Goal: Connect with others: Connect with others

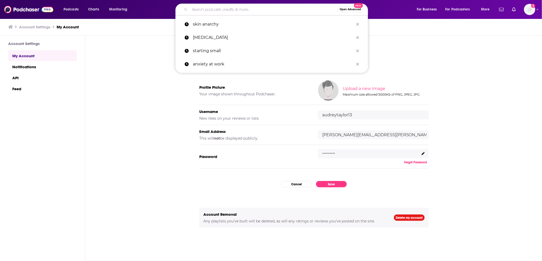
click at [217, 8] on input "Search podcasts, credits, & more..." at bounding box center [263, 9] width 148 height 8
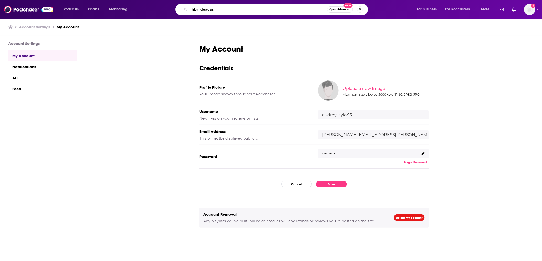
type input "[PERSON_NAME]"
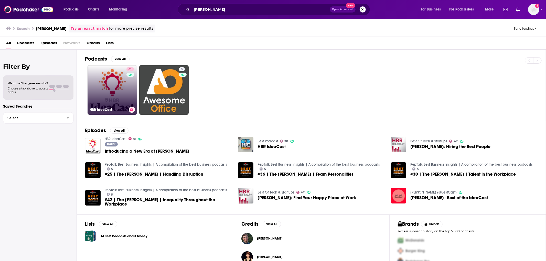
click at [118, 85] on link "81 HBR IdeaCast" at bounding box center [113, 90] width 50 height 50
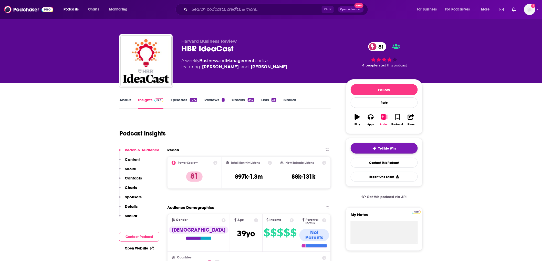
click at [385, 152] on button "Tell Me Why" at bounding box center [384, 148] width 67 height 11
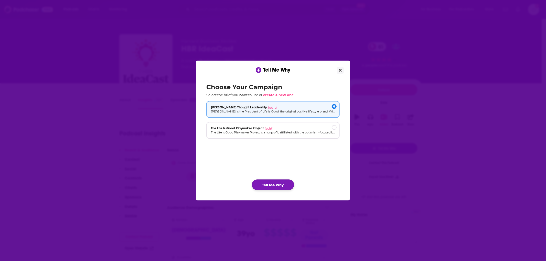
click at [280, 185] on button "Tell Me Why" at bounding box center [273, 185] width 42 height 11
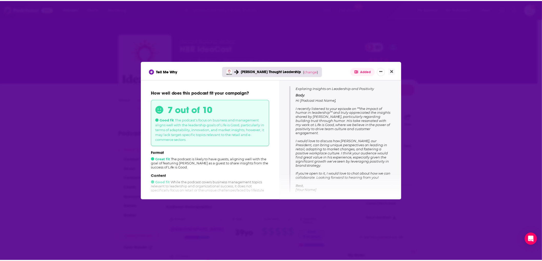
scroll to position [69, 0]
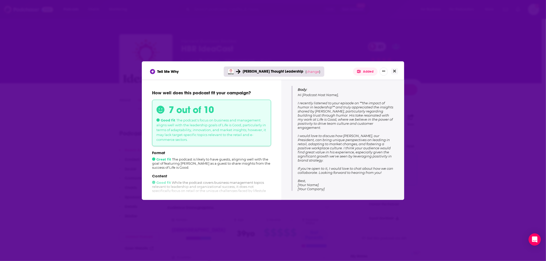
drag, startPoint x: 320, startPoint y: 181, endPoint x: 296, endPoint y: 95, distance: 89.2
click at [296, 95] on div "Subject: Exploring Insights on Leadership and Positivity Body: Hi [Podcast Host…" at bounding box center [343, 133] width 102 height 116
copy span "Hi [Podcast Host Name], I recently listened to your episode on **the impact of …"
click at [396, 72] on button "Close" at bounding box center [394, 71] width 7 height 6
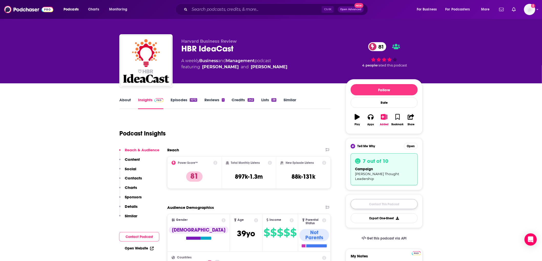
click at [378, 200] on link "Contact This Podcast" at bounding box center [384, 204] width 67 height 10
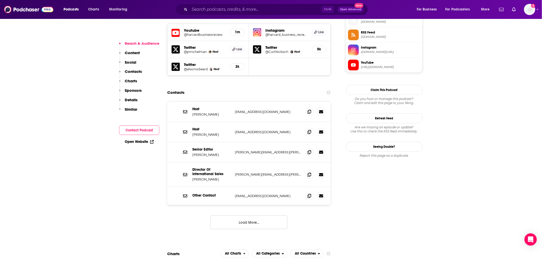
scroll to position [464, 0]
click at [309, 110] on icon at bounding box center [310, 112] width 4 height 4
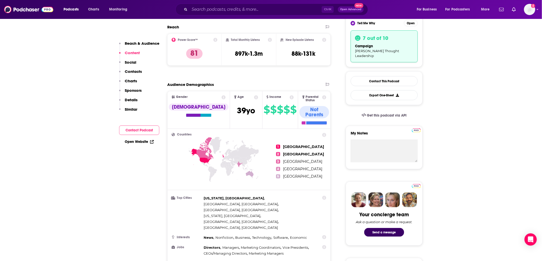
scroll to position [0, 0]
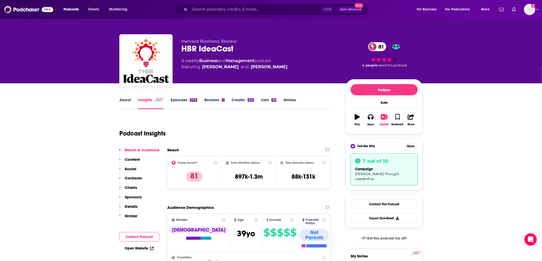
click at [184, 101] on link "Episodes 1072" at bounding box center [184, 104] width 27 height 12
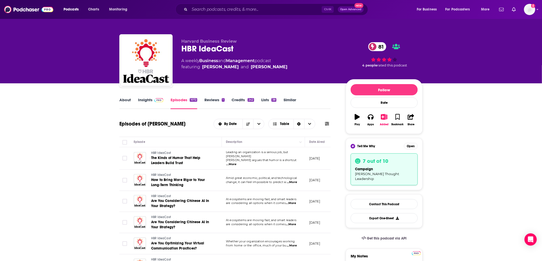
click at [237, 163] on span "...More" at bounding box center [231, 165] width 10 height 4
click at [185, 159] on span "The Kinds of Humor That Help Leaders Build Trust" at bounding box center [175, 160] width 49 height 9
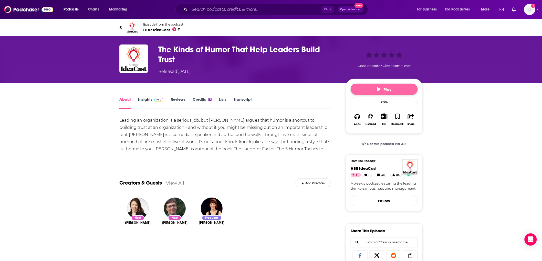
click at [376, 92] on button "Play" at bounding box center [384, 89] width 67 height 11
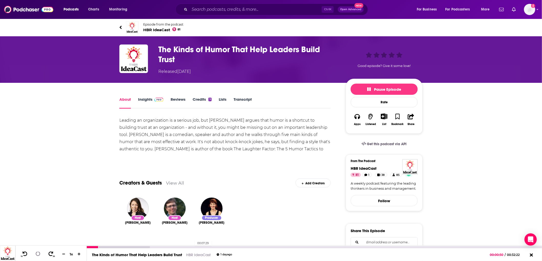
click at [192, 247] on div "00:07:29" at bounding box center [314, 248] width 455 height 2
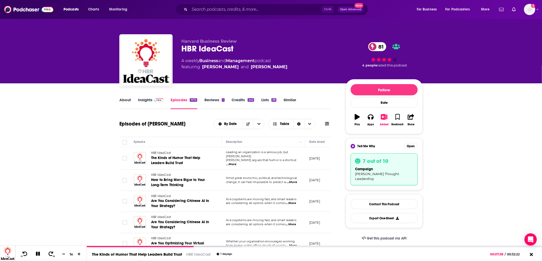
click at [124, 98] on link "About" at bounding box center [125, 104] width 12 height 12
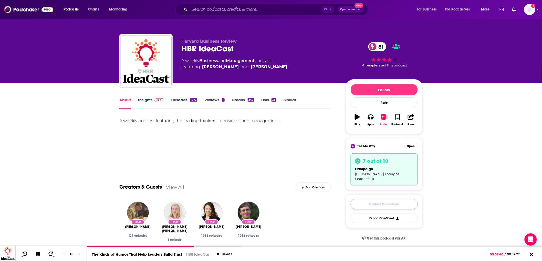
click at [384, 200] on link "Contact This Podcast" at bounding box center [384, 204] width 67 height 10
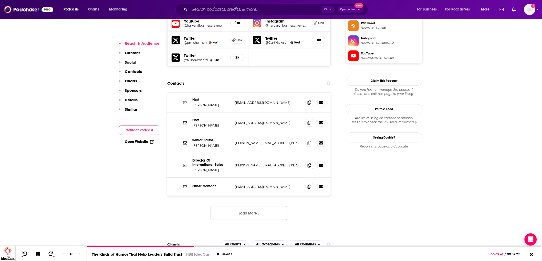
scroll to position [473, 0]
click at [280, 207] on button "Load More..." at bounding box center [248, 214] width 77 height 14
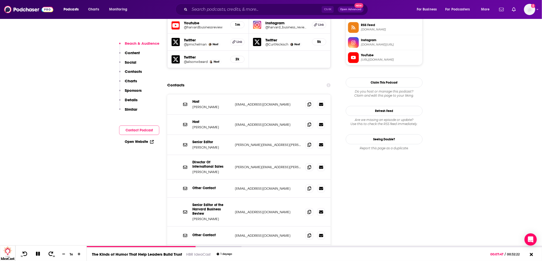
scroll to position [471, 0]
click at [37, 254] on icon at bounding box center [38, 254] width 6 height 6
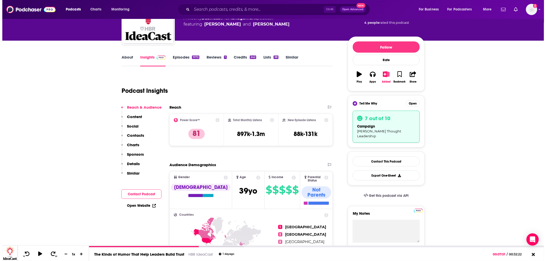
scroll to position [0, 0]
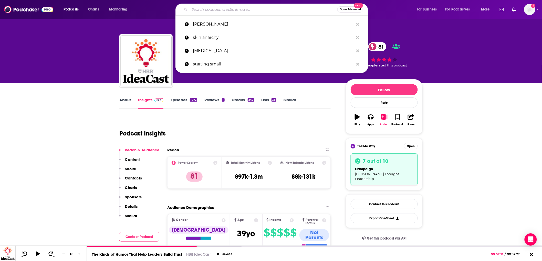
click at [216, 8] on input "Search podcasts, credits, & more..." at bounding box center [263, 9] width 148 height 8
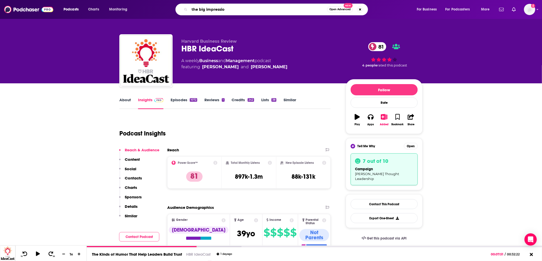
type input "the big impression"
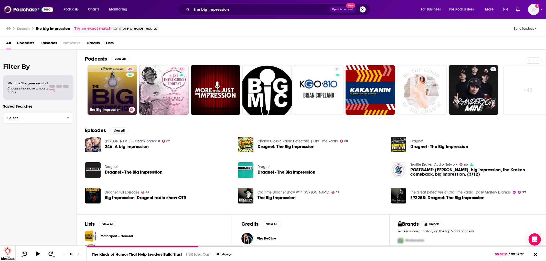
click at [113, 80] on link "45 The Big Impression" at bounding box center [113, 90] width 50 height 50
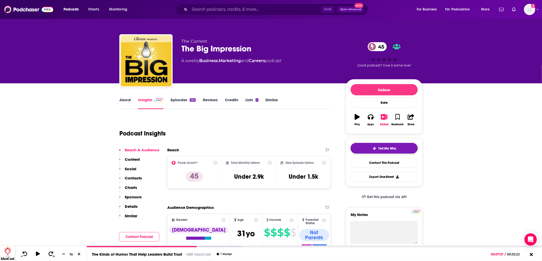
click at [383, 154] on button "Tell Me Why" at bounding box center [384, 148] width 67 height 11
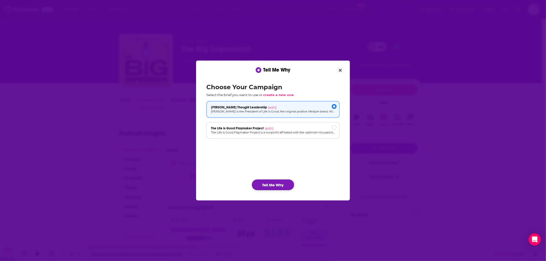
click at [273, 185] on button "Tell Me Why" at bounding box center [273, 185] width 42 height 11
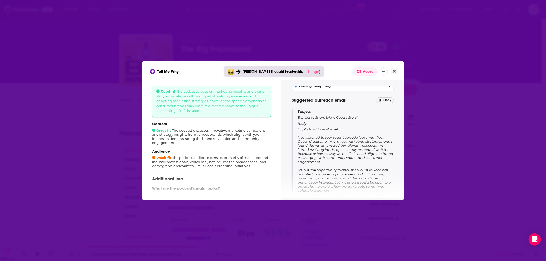
scroll to position [35, 0]
click at [397, 68] on button "Close" at bounding box center [394, 71] width 7 height 6
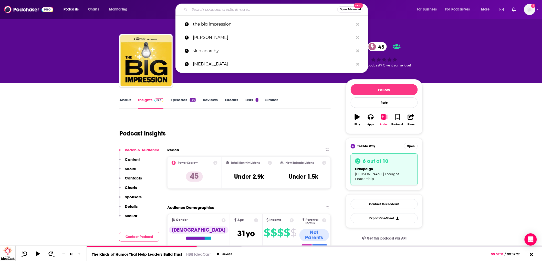
click at [203, 11] on input "Search podcasts, credits, & more..." at bounding box center [263, 9] width 148 height 8
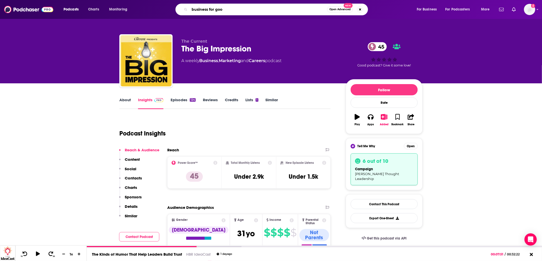
type input "business for good"
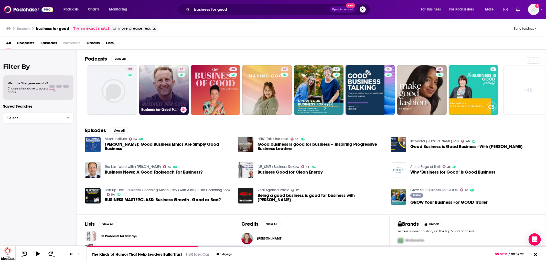
click at [172, 90] on link "43 Business for Good Podcast" at bounding box center [164, 90] width 50 height 50
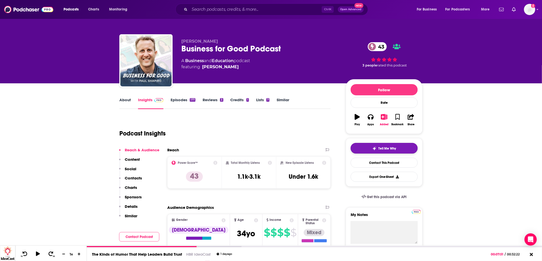
click at [397, 150] on button "Tell Me Why" at bounding box center [384, 148] width 67 height 11
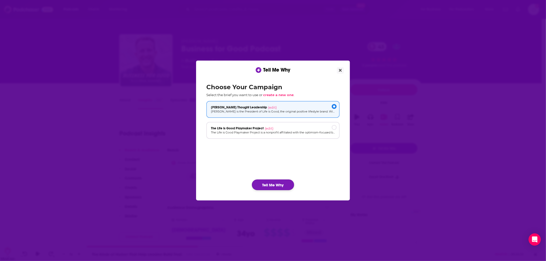
click at [276, 183] on button "Tell Me Why" at bounding box center [273, 185] width 42 height 11
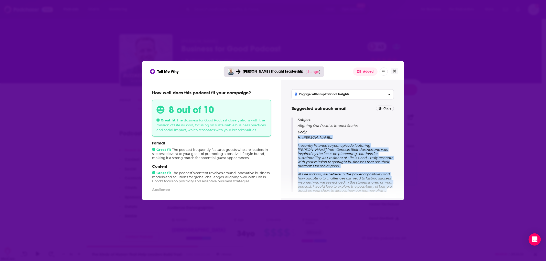
scroll to position [65, 0]
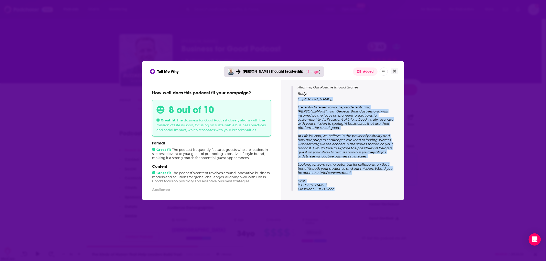
drag, startPoint x: 298, startPoint y: 136, endPoint x: 372, endPoint y: 201, distance: 98.2
click at [372, 201] on div "Tell Me Why Tom Haswell Thought Leadership ( change ) Added How well does this …" at bounding box center [273, 130] width 546 height 261
copy span "Hi Paul, I recently listened to your episode featuring Luna Yu from Genecis Bio…"
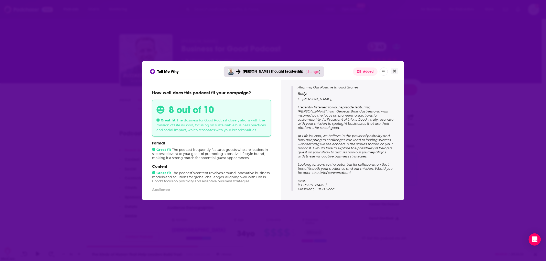
click at [63, 76] on div "Tell Me Why Tom Haswell Thought Leadership ( change ) Added How well does this …" at bounding box center [273, 130] width 546 height 261
click at [397, 69] on button "Close" at bounding box center [394, 71] width 7 height 6
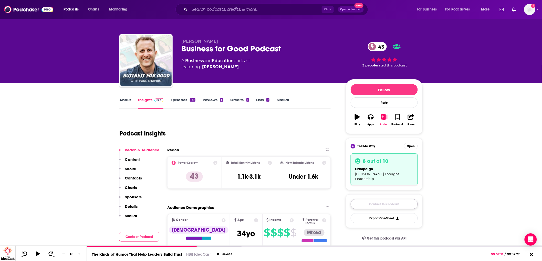
click at [371, 199] on link "Contact This Podcast" at bounding box center [384, 204] width 67 height 10
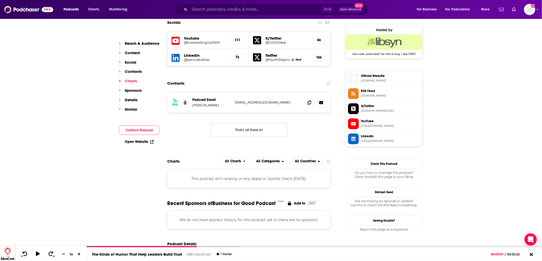
scroll to position [452, 0]
click at [308, 101] on icon at bounding box center [310, 103] width 4 height 4
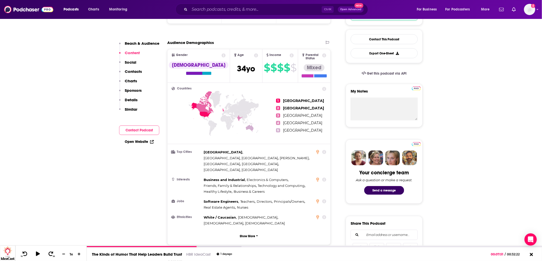
scroll to position [0, 0]
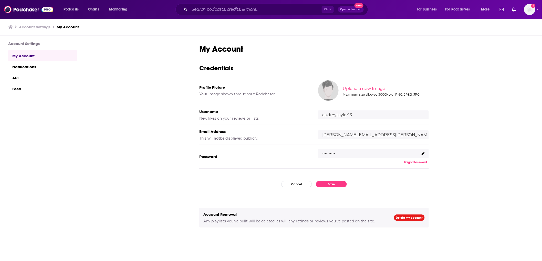
click at [235, 5] on div "Ctrl K Open Advanced New" at bounding box center [271, 10] width 193 height 12
click at [237, 9] on input "Search podcasts, credits, & more..." at bounding box center [255, 9] width 132 height 8
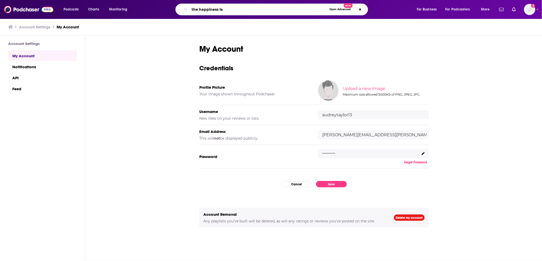
type input "the happiness lab"
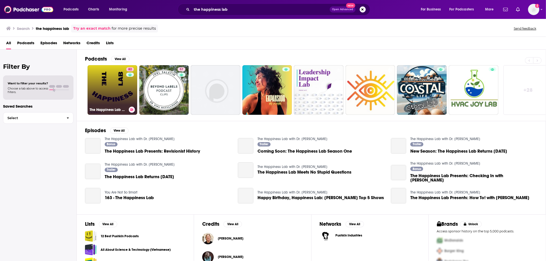
click at [107, 82] on link "82 The Happiness Lab with Dr. Laurie Santos" at bounding box center [113, 90] width 50 height 50
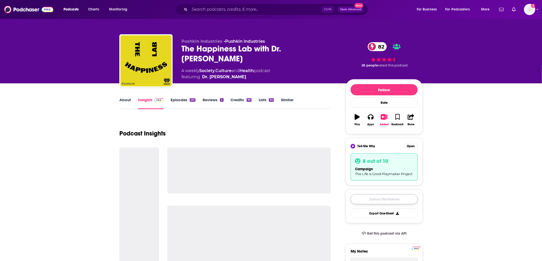
click at [369, 200] on link "Contact This Podcast" at bounding box center [384, 200] width 67 height 10
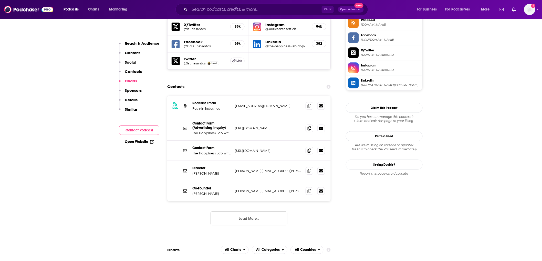
scroll to position [470, 0]
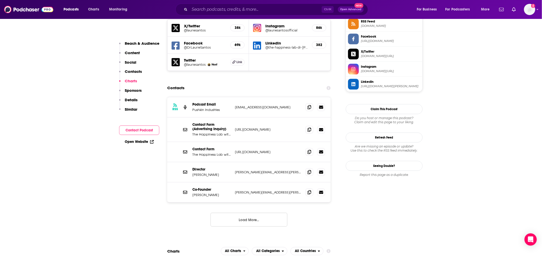
click at [250, 213] on button "Load More..." at bounding box center [248, 220] width 77 height 14
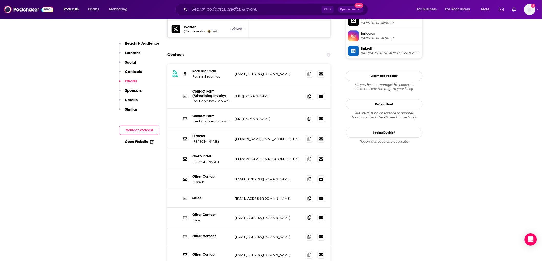
scroll to position [499, 0]
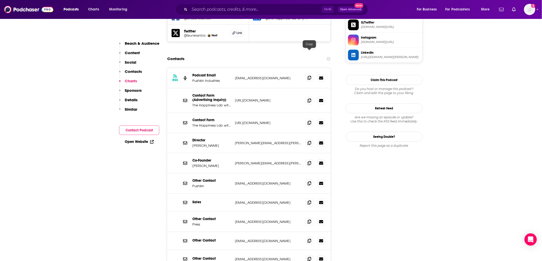
click at [311, 76] on icon at bounding box center [310, 78] width 4 height 4
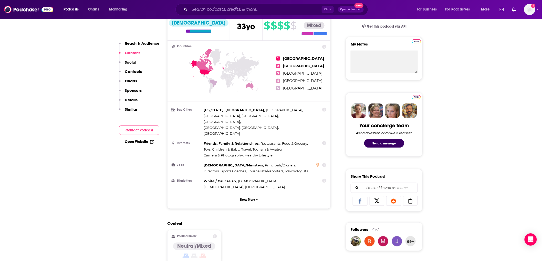
scroll to position [39, 0]
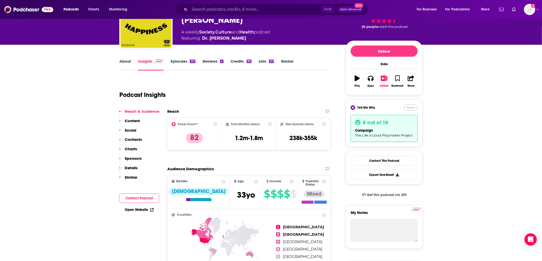
click at [408, 109] on button "Open" at bounding box center [411, 107] width 14 height 6
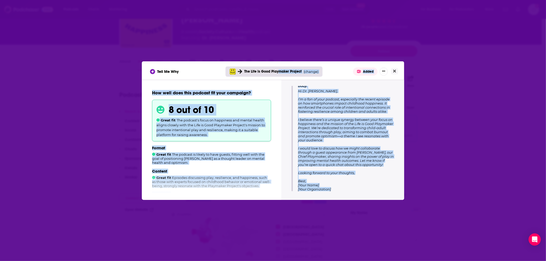
scroll to position [0, 0]
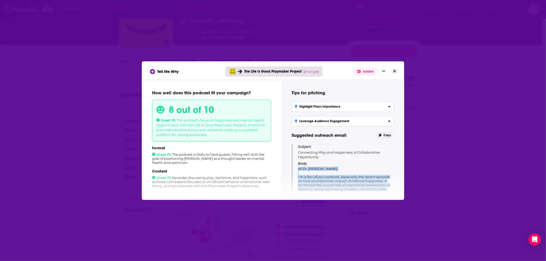
drag, startPoint x: 339, startPoint y: 186, endPoint x: 298, endPoint y: 167, distance: 44.7
click at [298, 167] on p "Body: Hi Dr. Laurie Santos, I’m a fan of your podcast, especially the recent ep…" at bounding box center [346, 216] width 96 height 108
copy span "Hi Dr. Laurie Santos, I’m a fan of your podcast, especially the recent episode …"
click at [395, 71] on icon "Close" at bounding box center [394, 71] width 3 height 3
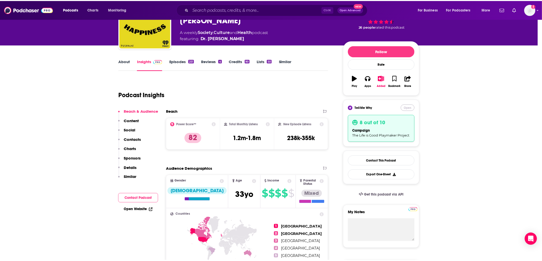
scroll to position [39, 0]
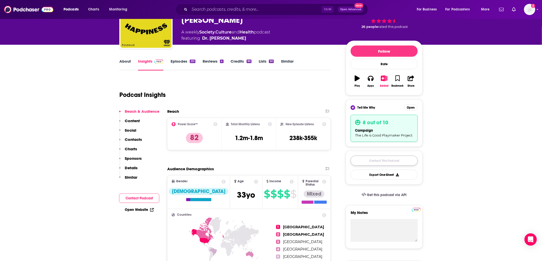
click at [383, 165] on link "Contact This Podcast" at bounding box center [384, 161] width 67 height 10
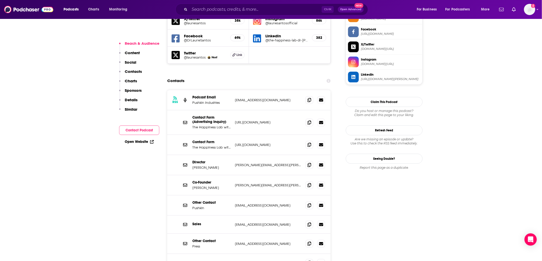
scroll to position [477, 0]
click at [309, 98] on icon at bounding box center [310, 100] width 4 height 4
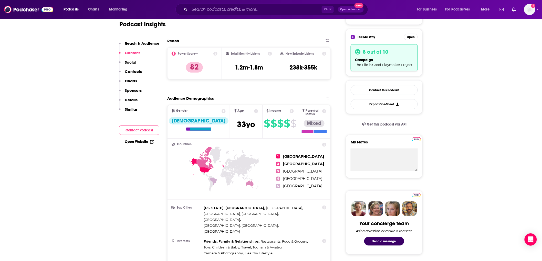
scroll to position [0, 0]
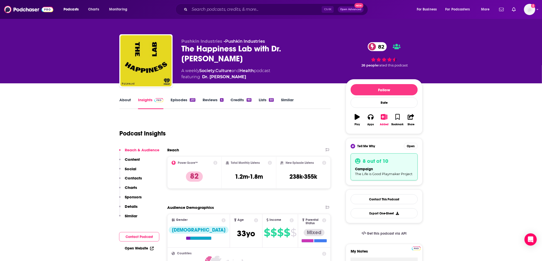
click at [122, 100] on link "About" at bounding box center [125, 104] width 12 height 12
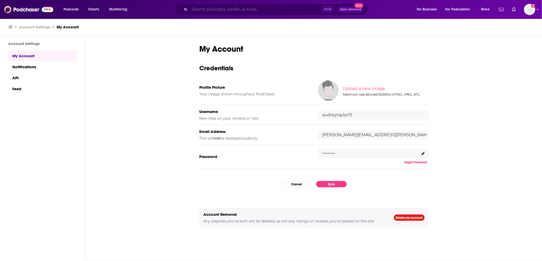
click at [220, 8] on input "Search podcasts, credits, & more..." at bounding box center [255, 9] width 132 height 8
click at [129, 198] on div "My Account Credentials Profile Picture Your image shown throughout Podchaser. U…" at bounding box center [313, 149] width 457 height 226
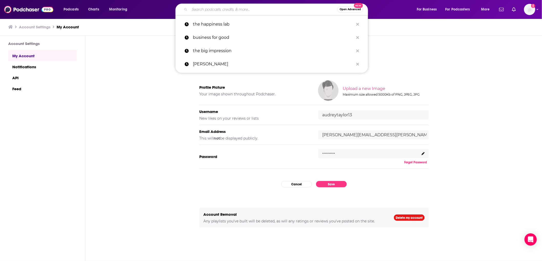
click at [201, 9] on input "Search podcasts, credits, & more..." at bounding box center [263, 9] width 148 height 8
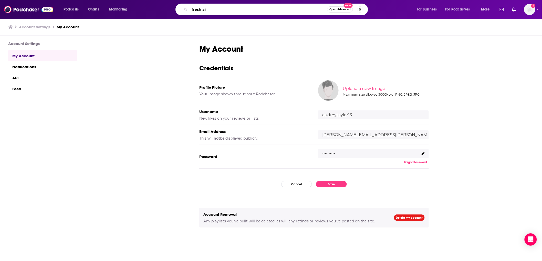
type input "fresh air"
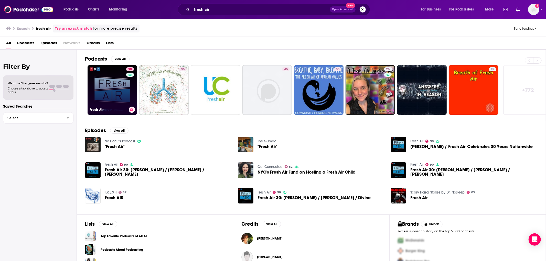
click at [121, 81] on link "90 Fresh Air" at bounding box center [113, 90] width 50 height 50
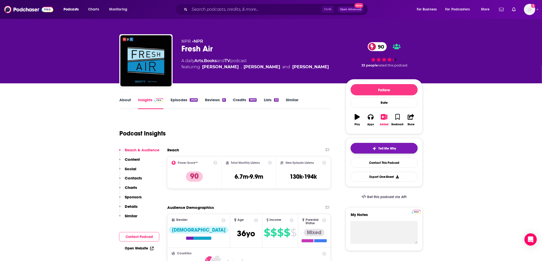
click at [400, 149] on button "Tell Me Why" at bounding box center [384, 148] width 67 height 11
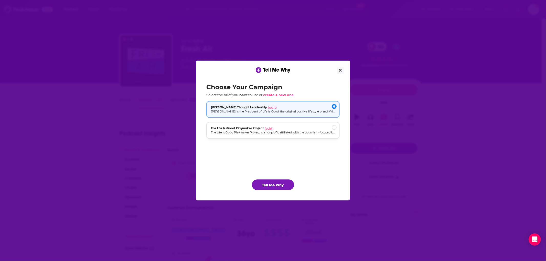
click at [270, 133] on p "The Life is Good Playmaker Project is a nonprofit affiliated with the optimism-…" at bounding box center [273, 133] width 124 height 4
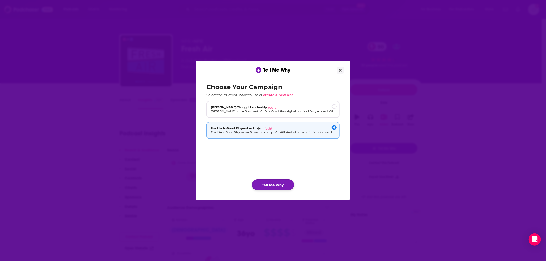
click at [276, 184] on button "Tell Me Why" at bounding box center [273, 185] width 42 height 11
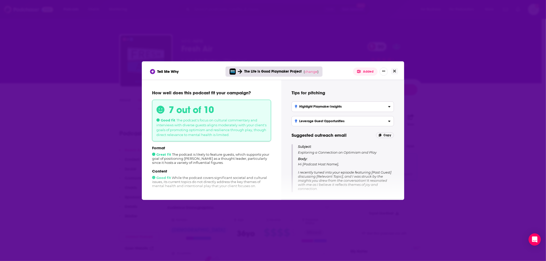
click at [147, 154] on div "How well does this podcast fit your campaign? 7 out of 10 Good fit The podcast'…" at bounding box center [212, 139] width 140 height 119
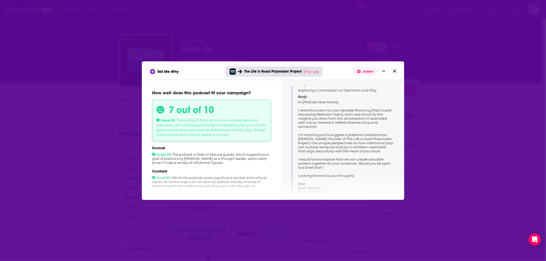
scroll to position [65, 0]
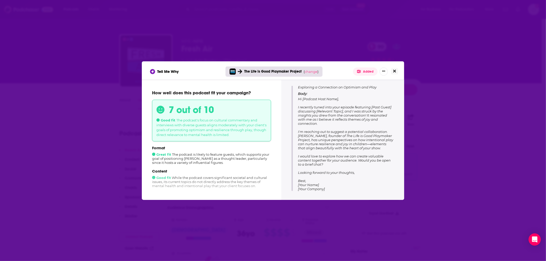
click at [395, 71] on icon "Close" at bounding box center [394, 71] width 3 height 4
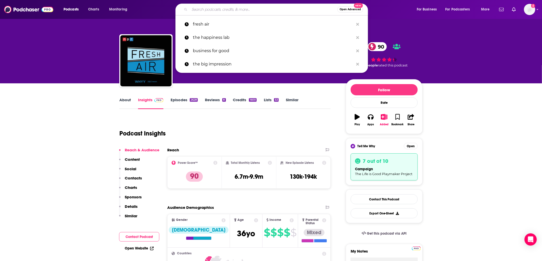
click at [210, 9] on input "Search podcasts, credits, & more..." at bounding box center [263, 9] width 148 height 8
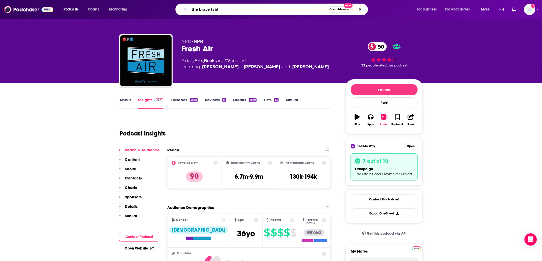
type input "the brave table"
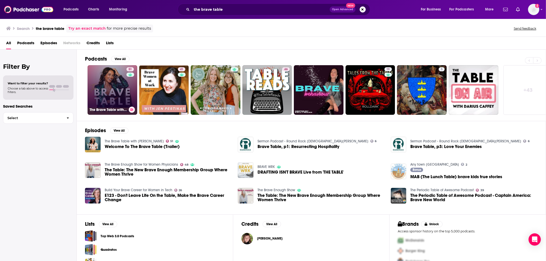
click at [117, 83] on link "51 The Brave Table with [PERSON_NAME]" at bounding box center [113, 90] width 50 height 50
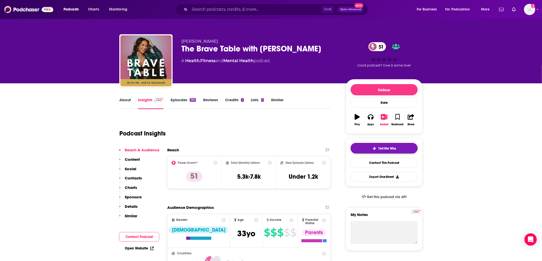
click at [379, 149] on span "Tell Me Why" at bounding box center [387, 149] width 18 height 4
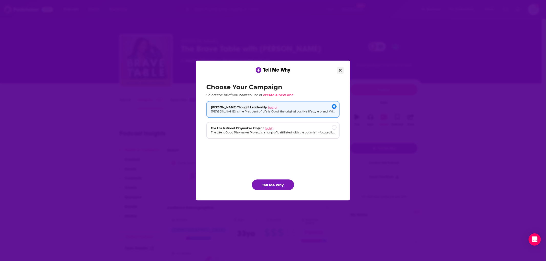
click at [341, 68] on button "Close" at bounding box center [340, 70] width 7 height 6
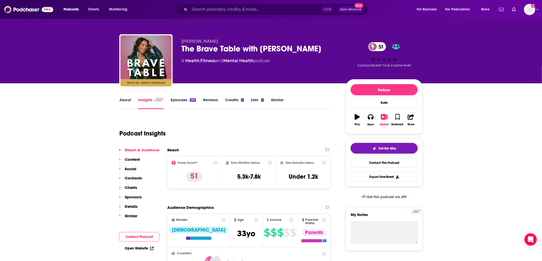
click at [375, 151] on button "Tell Me Why" at bounding box center [384, 148] width 67 height 11
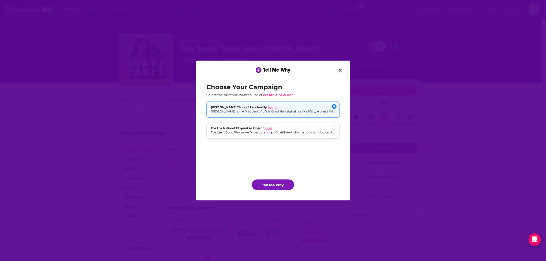
click at [244, 126] on span "The Life is Good Playmaker Project" at bounding box center [237, 128] width 53 height 4
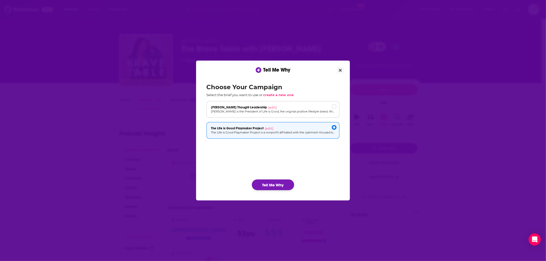
click at [274, 185] on button "Tell Me Why" at bounding box center [273, 185] width 42 height 11
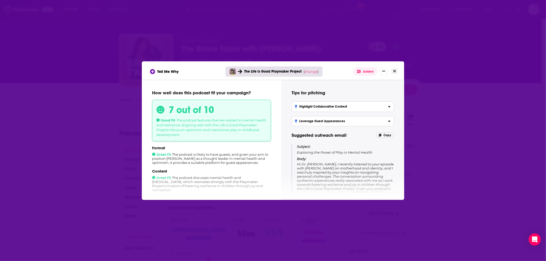
scroll to position [37, 0]
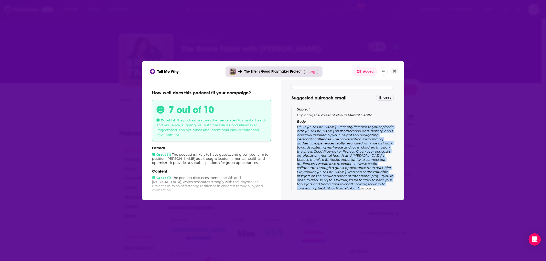
drag, startPoint x: 328, startPoint y: 186, endPoint x: 296, endPoint y: 127, distance: 67.3
click at [296, 127] on div "Subject: Exploring the Power of Play in Mental Health Body: Hi Dr. [PERSON_NAME…" at bounding box center [343, 148] width 102 height 83
copy span "Hi Dr. [PERSON_NAME], I recently listened to your episode with [PERSON_NAME] on…"
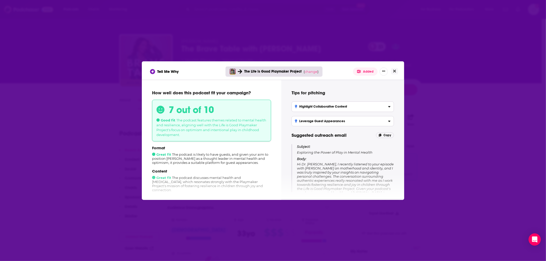
click at [347, 107] on h3 "Highlight Collaborative Content" at bounding box center [321, 107] width 52 height 4
click at [0, 0] on input "Highlight Collaborative Content Propose a co-branded episode focusing on intent…" at bounding box center [0, 0] width 0 height 0
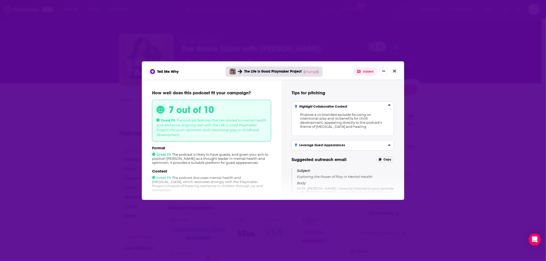
click at [347, 107] on h3 "Highlight Collaborative Content" at bounding box center [321, 107] width 52 height 4
click at [0, 0] on input "Highlight Collaborative Content Propose a co-branded episode focusing on intent…" at bounding box center [0, 0] width 0 height 0
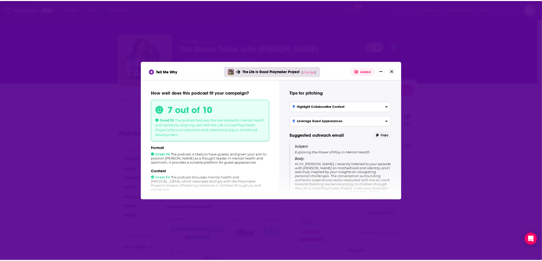
scroll to position [37, 0]
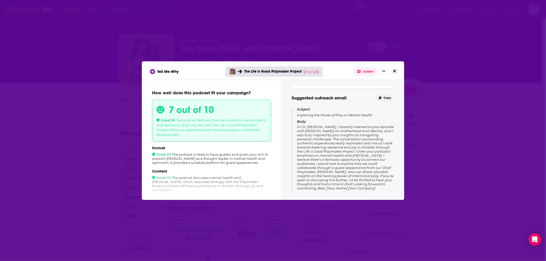
click at [393, 72] on button "Close" at bounding box center [394, 71] width 7 height 6
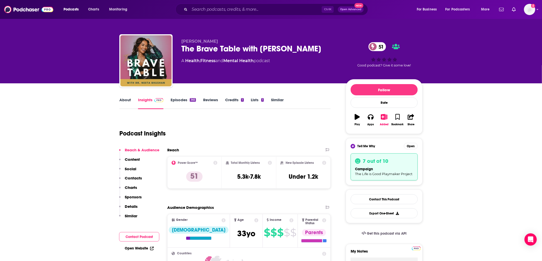
click at [124, 102] on link "About" at bounding box center [125, 104] width 12 height 12
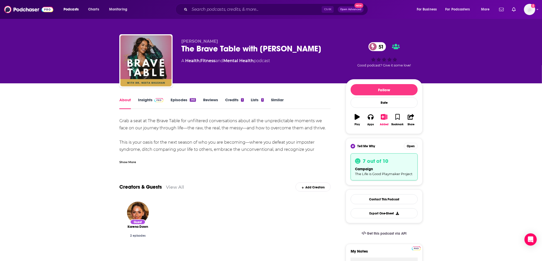
click at [188, 101] on link "Episodes 365" at bounding box center [183, 104] width 25 height 12
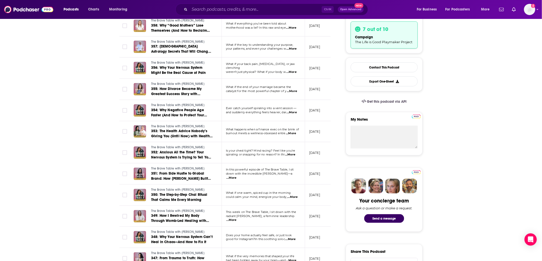
scroll to position [132, 0]
click at [293, 109] on span "Ever catch yourself spiraling into a vent session —" at bounding box center [261, 108] width 71 height 4
click at [293, 112] on span "...More" at bounding box center [292, 112] width 10 height 4
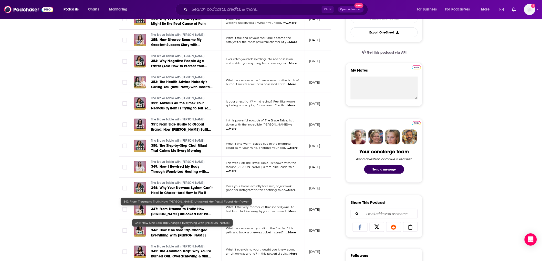
scroll to position [189, 0]
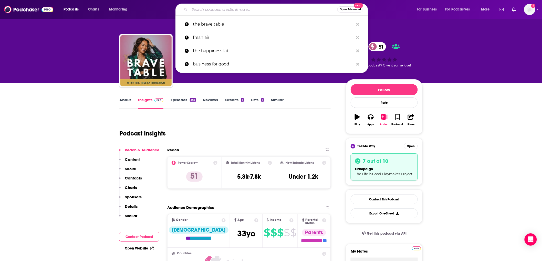
click at [201, 12] on input "Search podcasts, credits, & more..." at bounding box center [263, 9] width 148 height 8
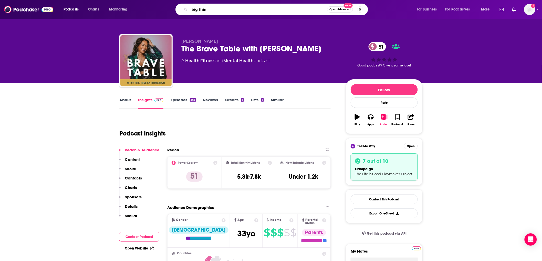
type input "big think"
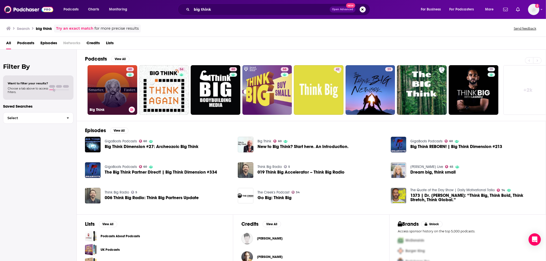
click at [119, 87] on link "60 Big Think" at bounding box center [113, 90] width 50 height 50
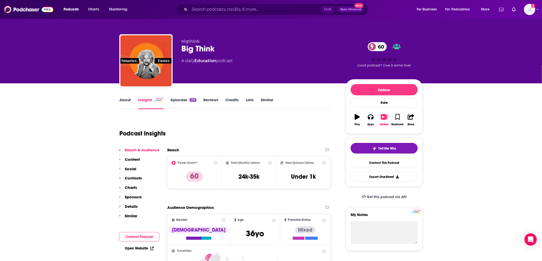
click at [122, 99] on link "About" at bounding box center [125, 104] width 12 height 12
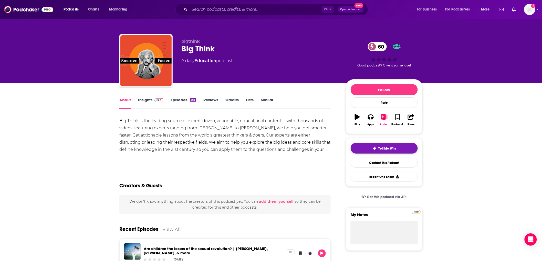
click at [385, 150] on span "Tell Me Why" at bounding box center [387, 149] width 18 height 4
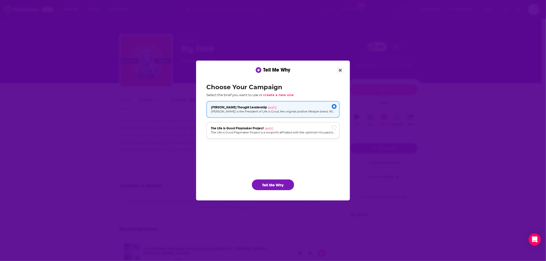
drag, startPoint x: 268, startPoint y: 132, endPoint x: 274, endPoint y: 155, distance: 23.7
click at [268, 132] on p "The Life is Good Playmaker Project is a nonprofit affiliated with the optimism-…" at bounding box center [273, 133] width 124 height 4
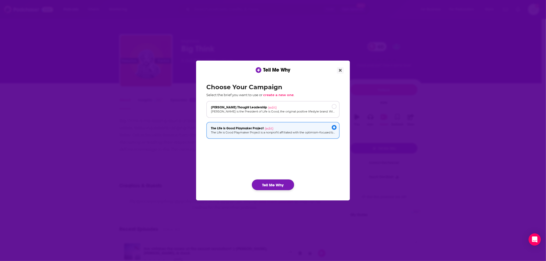
click at [276, 186] on button "Tell Me Why" at bounding box center [273, 185] width 42 height 11
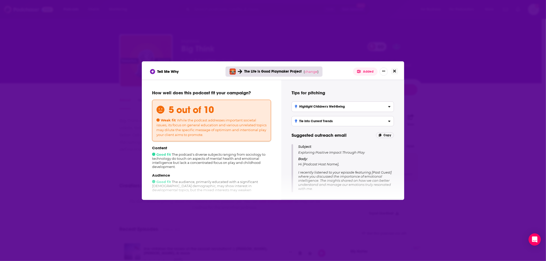
click at [395, 72] on icon "Close" at bounding box center [394, 71] width 3 height 3
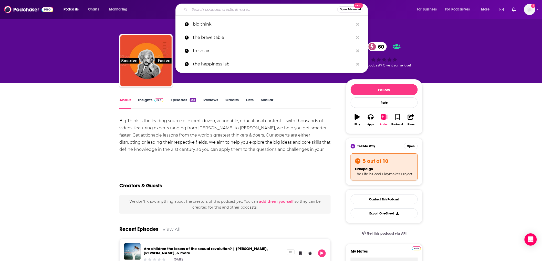
click at [218, 10] on input "Search podcasts, credits, & more..." at bounding box center [263, 9] width 148 height 8
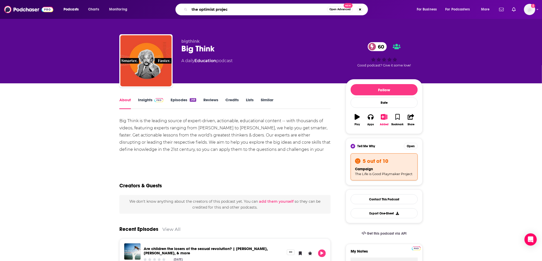
type input "the optimist project"
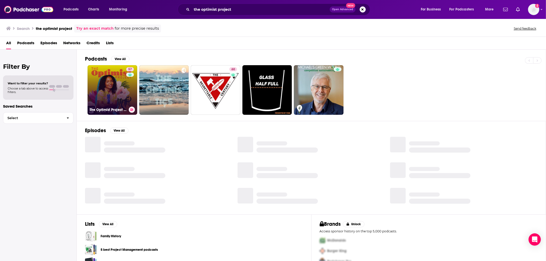
click at [111, 84] on link "57 The Optimist Project with [PERSON_NAME]" at bounding box center [113, 90] width 50 height 50
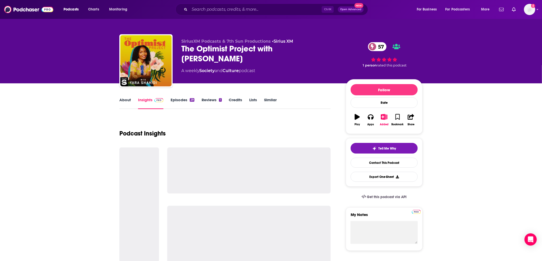
click at [178, 98] on link "Episodes 29" at bounding box center [183, 104] width 24 height 12
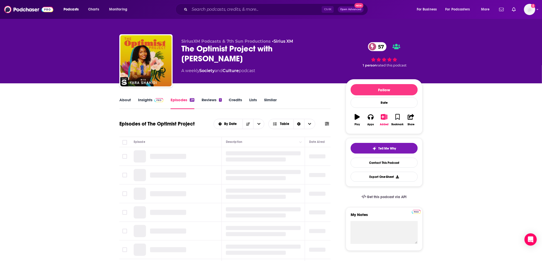
click at [177, 104] on link "Episodes 29" at bounding box center [183, 104] width 24 height 12
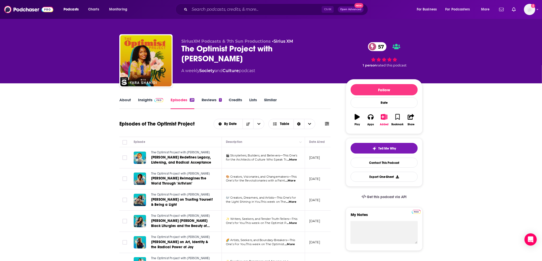
click at [153, 103] on link "Insights" at bounding box center [150, 104] width 25 height 12
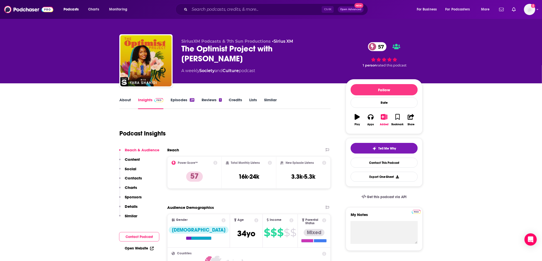
click at [183, 100] on link "Episodes 29" at bounding box center [183, 104] width 24 height 12
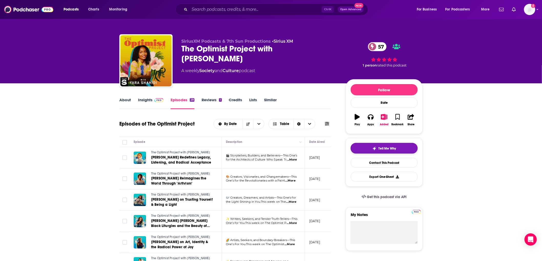
click at [398, 150] on button "Tell Me Why" at bounding box center [384, 148] width 67 height 11
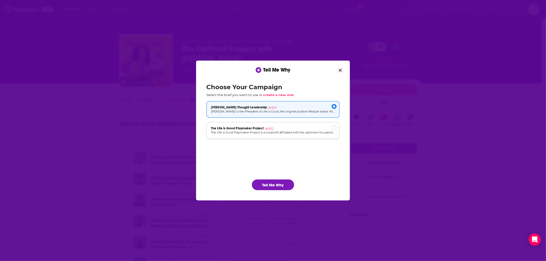
click at [286, 129] on div "The Life is Good Playmaker Project (edit)" at bounding box center [273, 128] width 124 height 4
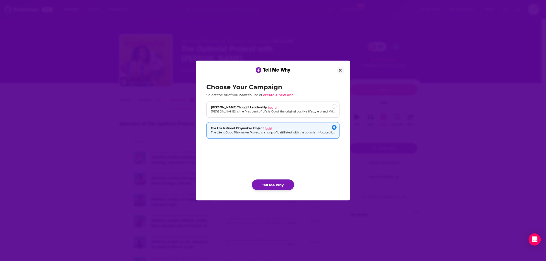
click at [277, 185] on button "Tell Me Why" at bounding box center [273, 185] width 42 height 11
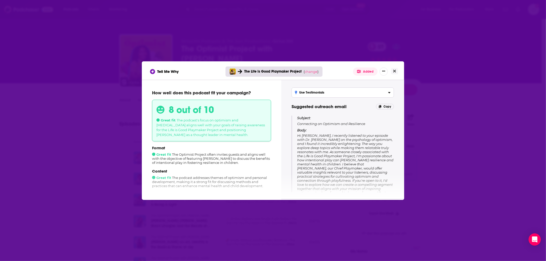
scroll to position [34, 0]
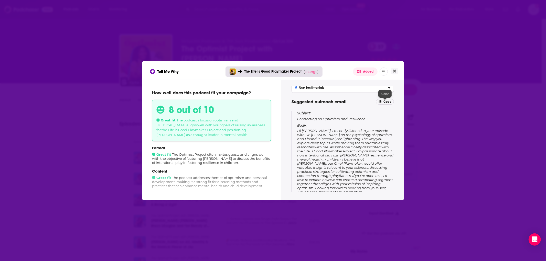
click at [385, 100] on span "Copy" at bounding box center [388, 102] width 8 height 4
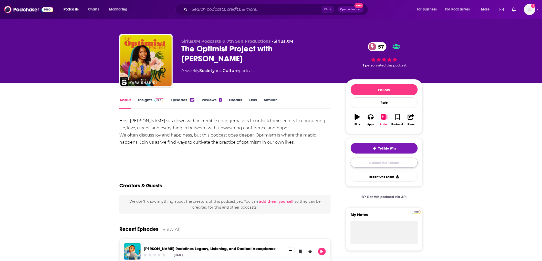
click at [377, 163] on link "Contact This Podcast" at bounding box center [384, 163] width 67 height 10
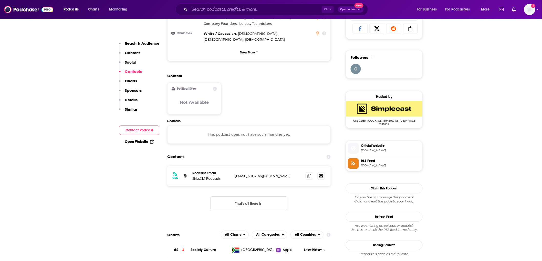
scroll to position [343, 0]
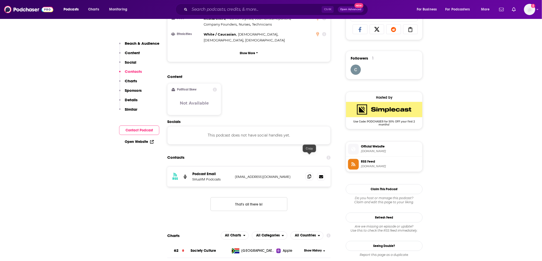
click at [311, 175] on icon at bounding box center [310, 177] width 4 height 4
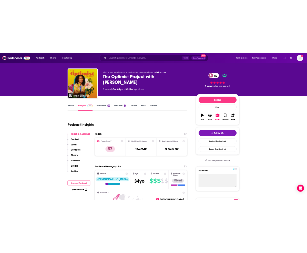
scroll to position [0, 0]
